Goal: Navigation & Orientation: Find specific page/section

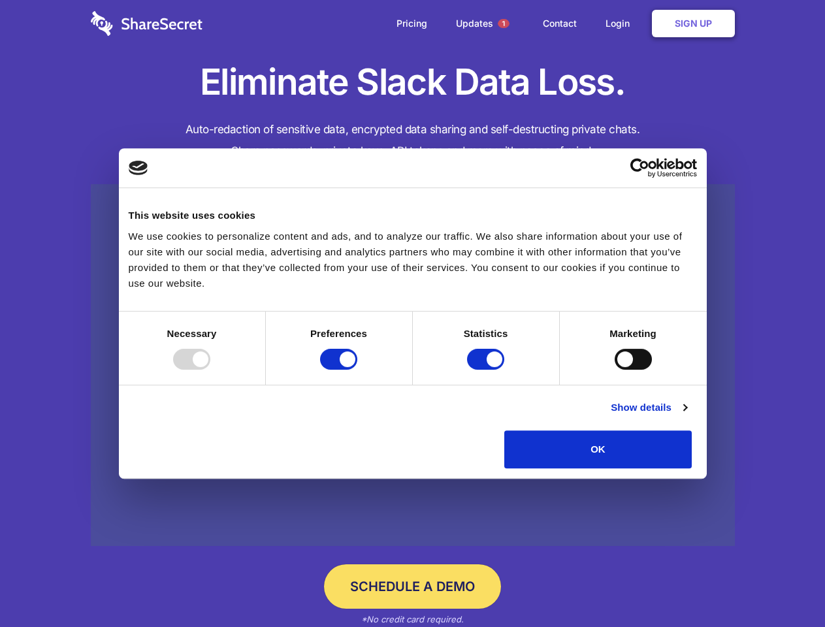
click at [210, 370] on div at bounding box center [191, 359] width 37 height 21
click at [357, 370] on input "Preferences" at bounding box center [338, 359] width 37 height 21
checkbox input "false"
click at [487, 370] on input "Statistics" at bounding box center [485, 359] width 37 height 21
checkbox input "false"
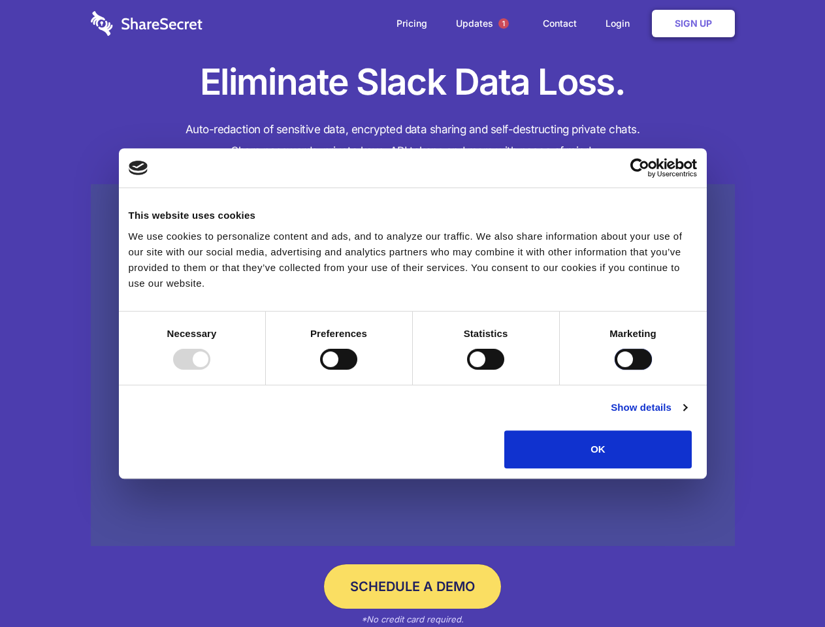
click at [614, 370] on input "Marketing" at bounding box center [632, 359] width 37 height 21
checkbox input "true"
click at [686, 415] on link "Show details" at bounding box center [648, 408] width 76 height 16
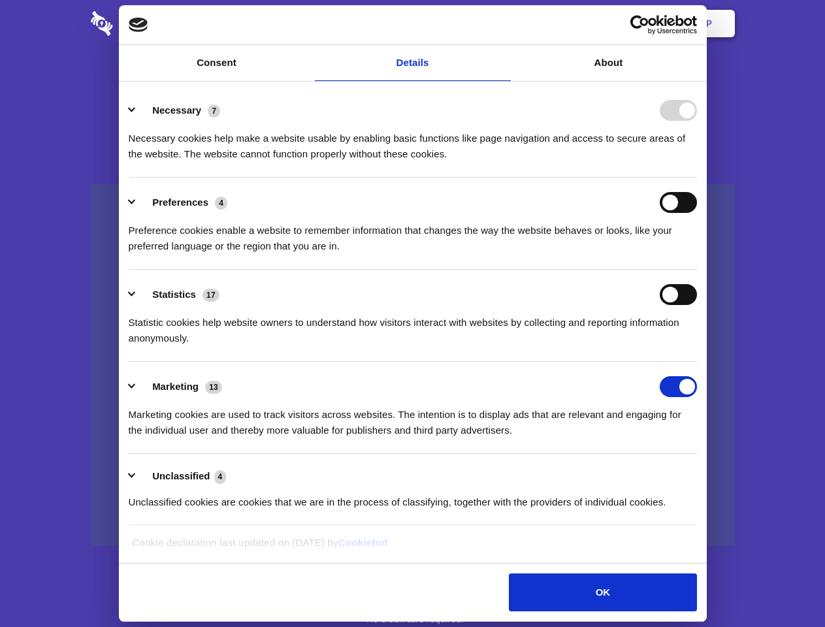
click at [697, 178] on li "Necessary 7 Necessary cookies help make a website usable by enabling basic func…" at bounding box center [413, 132] width 568 height 92
click at [503, 24] on span "1" at bounding box center [503, 23] width 10 height 10
